Goal: Task Accomplishment & Management: Complete application form

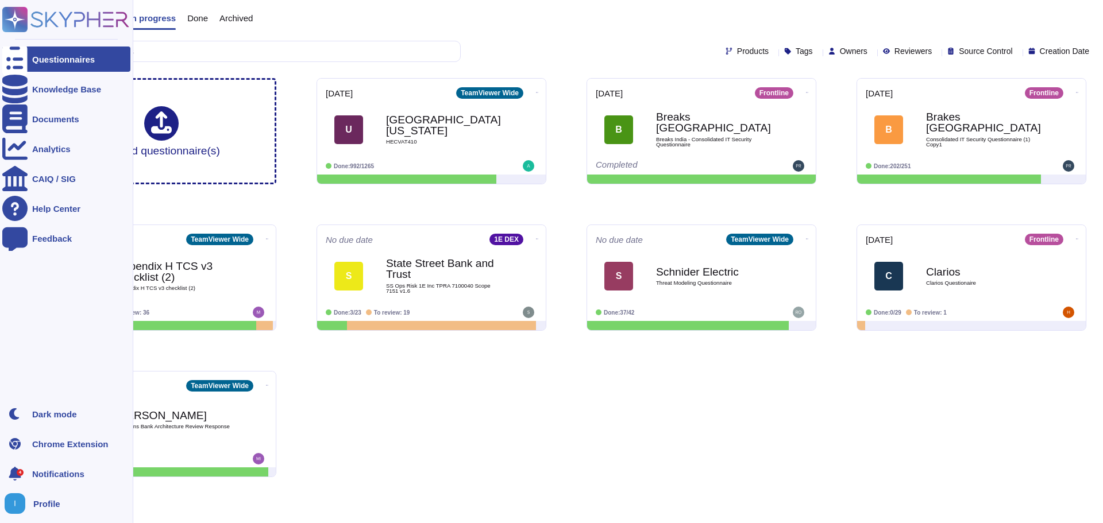
click at [8, 57] on icon at bounding box center [14, 60] width 25 height 34
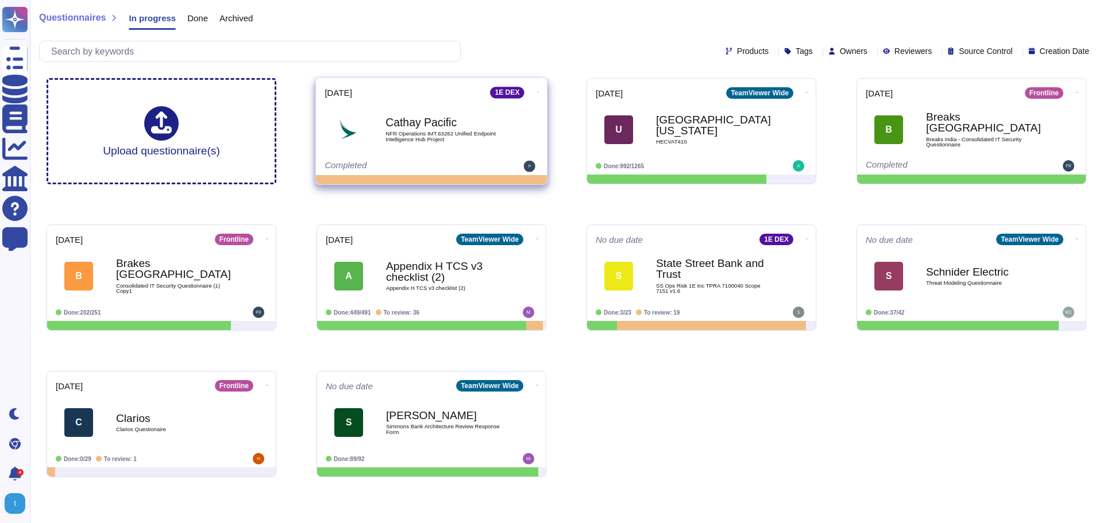
click at [424, 126] on b "Cathay Pacific" at bounding box center [444, 122] width 116 height 11
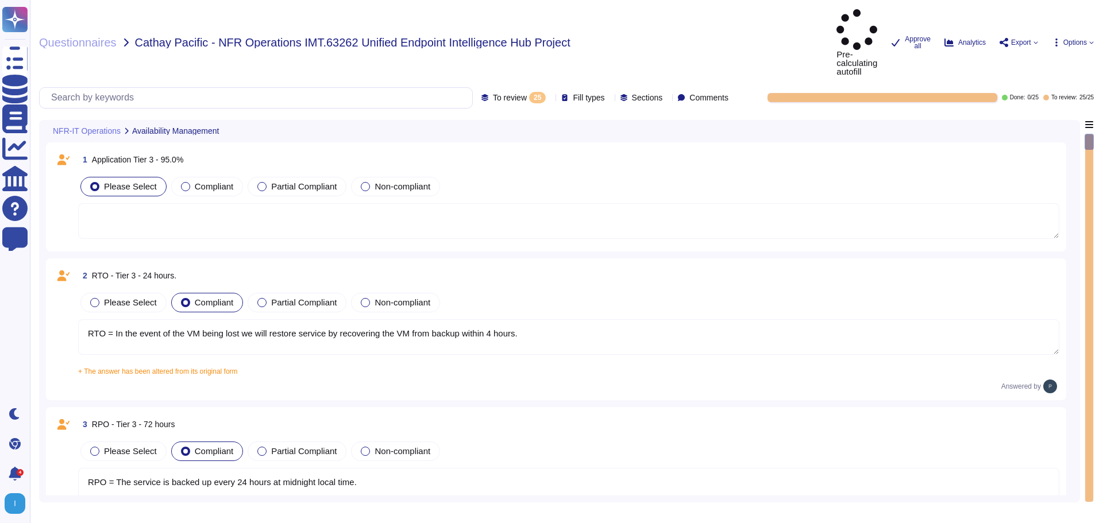
type textarea "RTO = In the event of the VM being lost we will restore service by recovering t…"
type textarea "RPO = The service is backed up every 24 hours at midnight local time."
type textarea "Each stage of the standard recovery process is tested as part of the regular de…"
type textarea "Customer data is backed up continuously allowing for restore to any point in ti…"
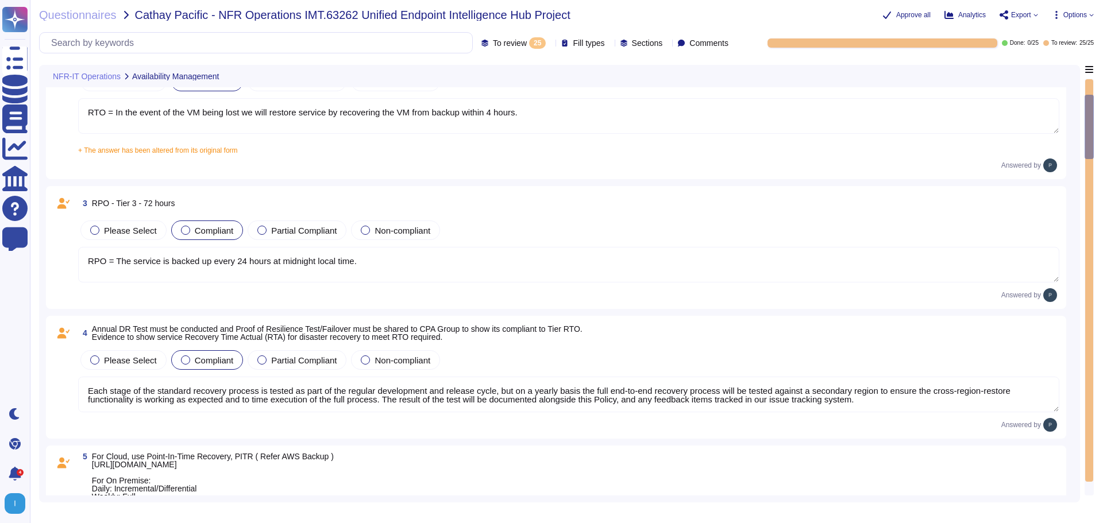
type textarea "During the preparation phase of the incident response plan; 1E will establish a…"
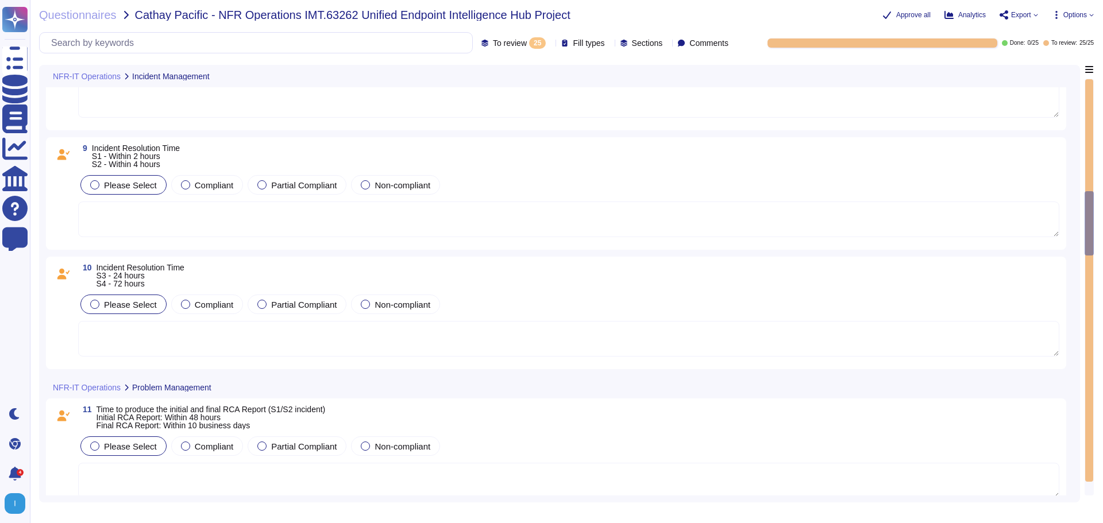
type textarea "The change is considered approved if the Customer does not object to TeamViewer…"
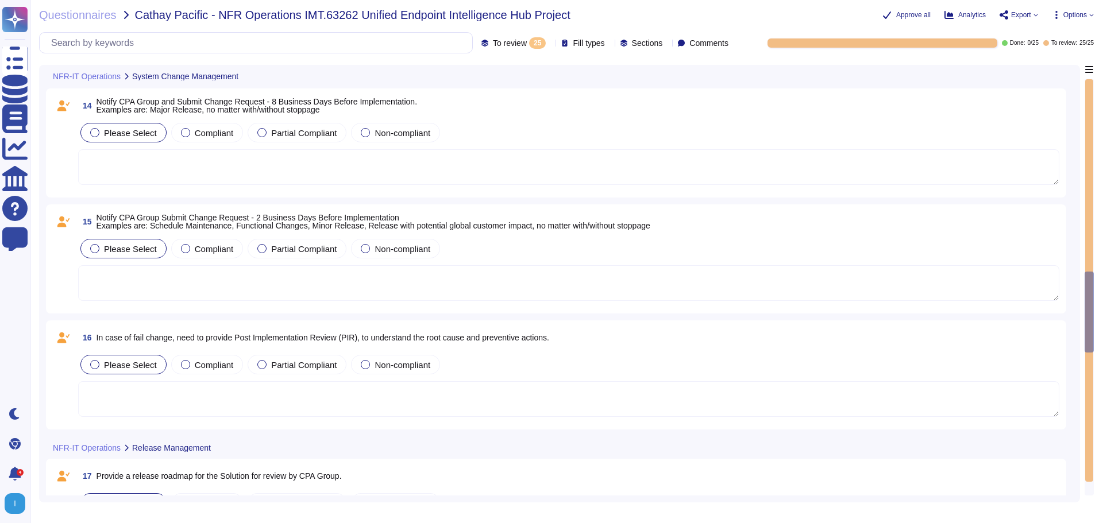
scroll to position [1724, 0]
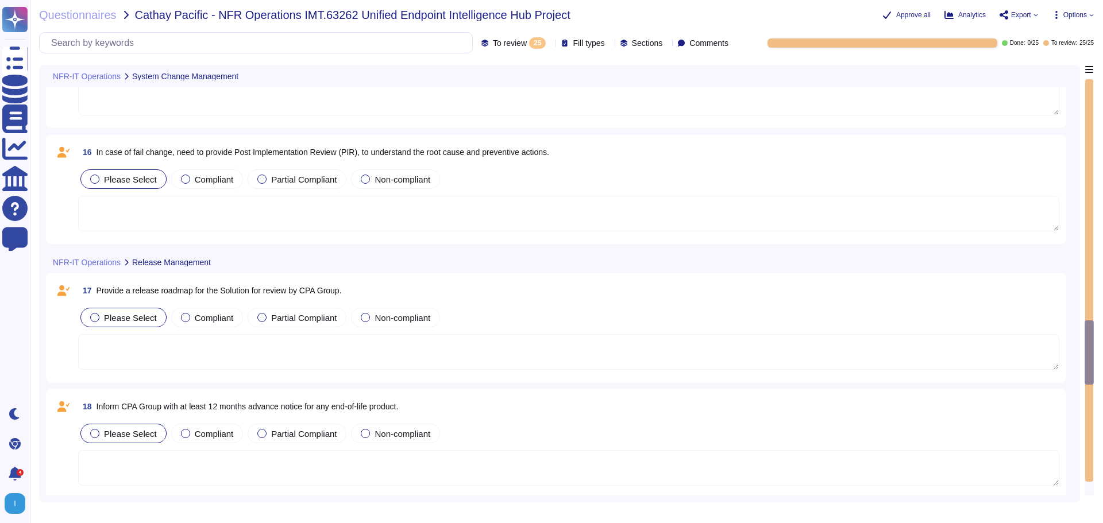
type textarea "In addition to Azure, 1E also uses a selection of additional software to suppor…"
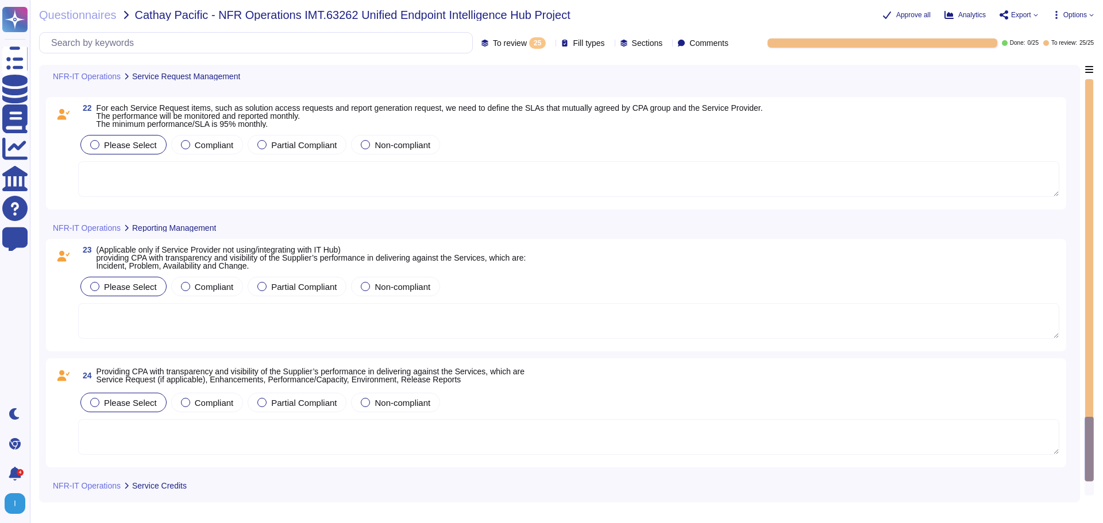
scroll to position [2820, 0]
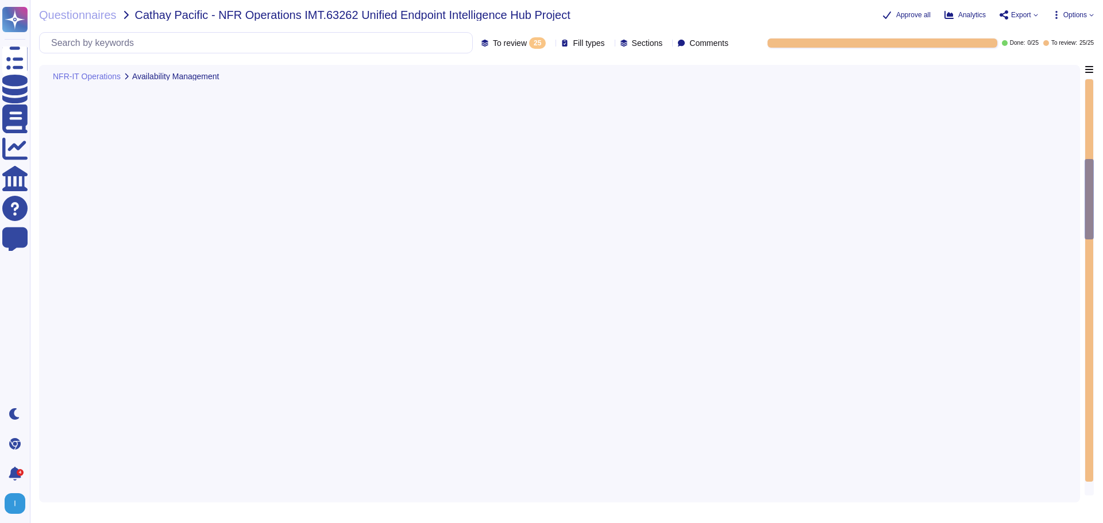
type textarea "Customer data is backed up continuously allowing for restore to any point in ti…"
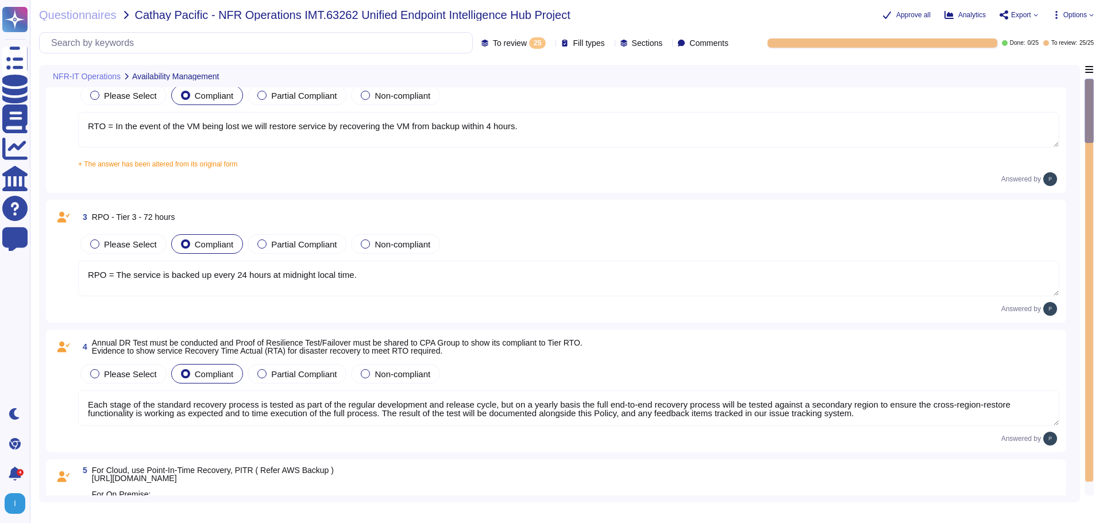
scroll to position [0, 0]
type textarea "RTO = In the event of the VM being lost we will restore service by recovering t…"
type textarea "RPO = The service is backed up every 24 hours at midnight local time."
type textarea "Each stage of the standard recovery process is tested as part of the regular de…"
